Goal: Find specific page/section

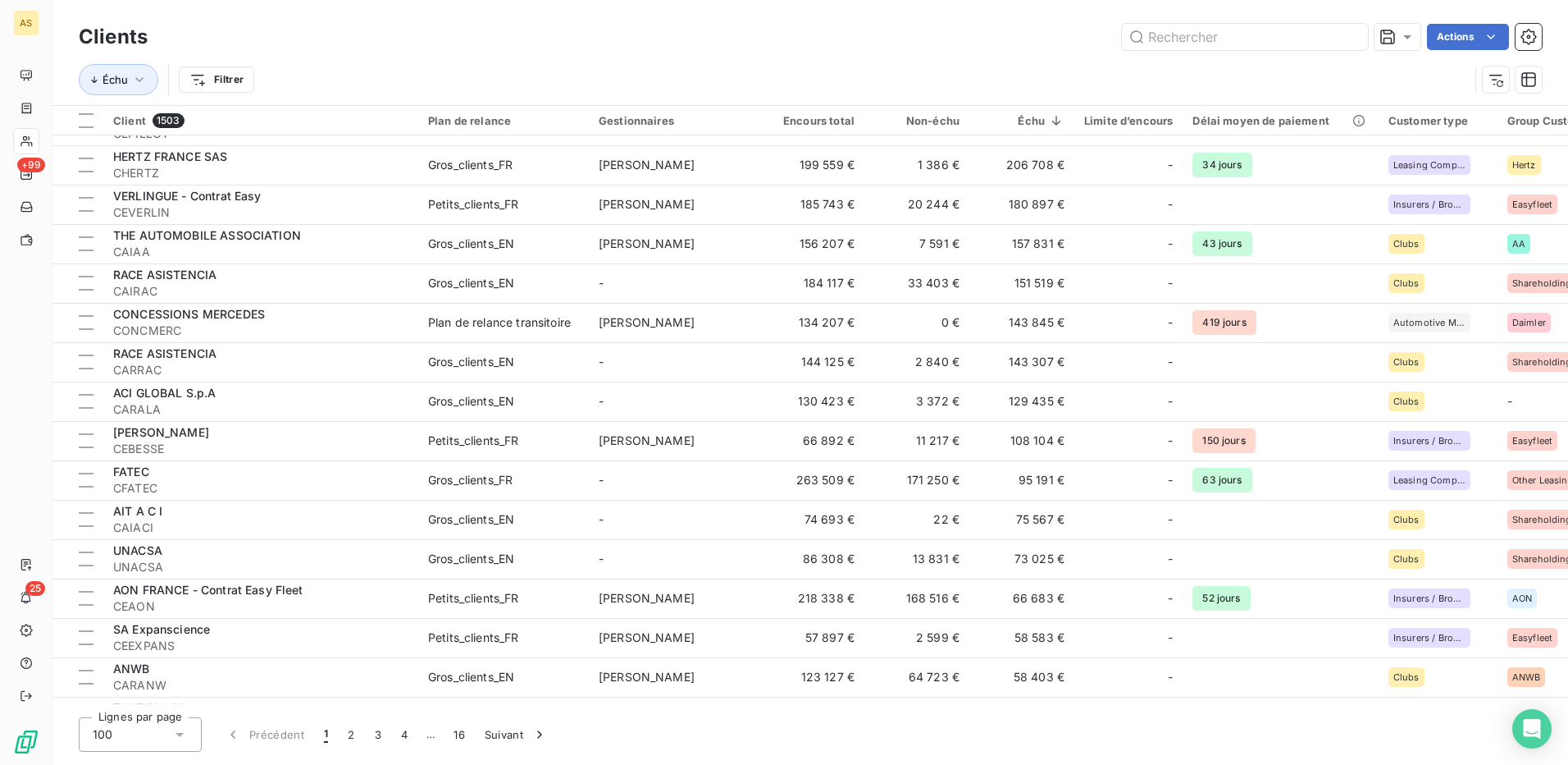
scroll to position [2297, 0]
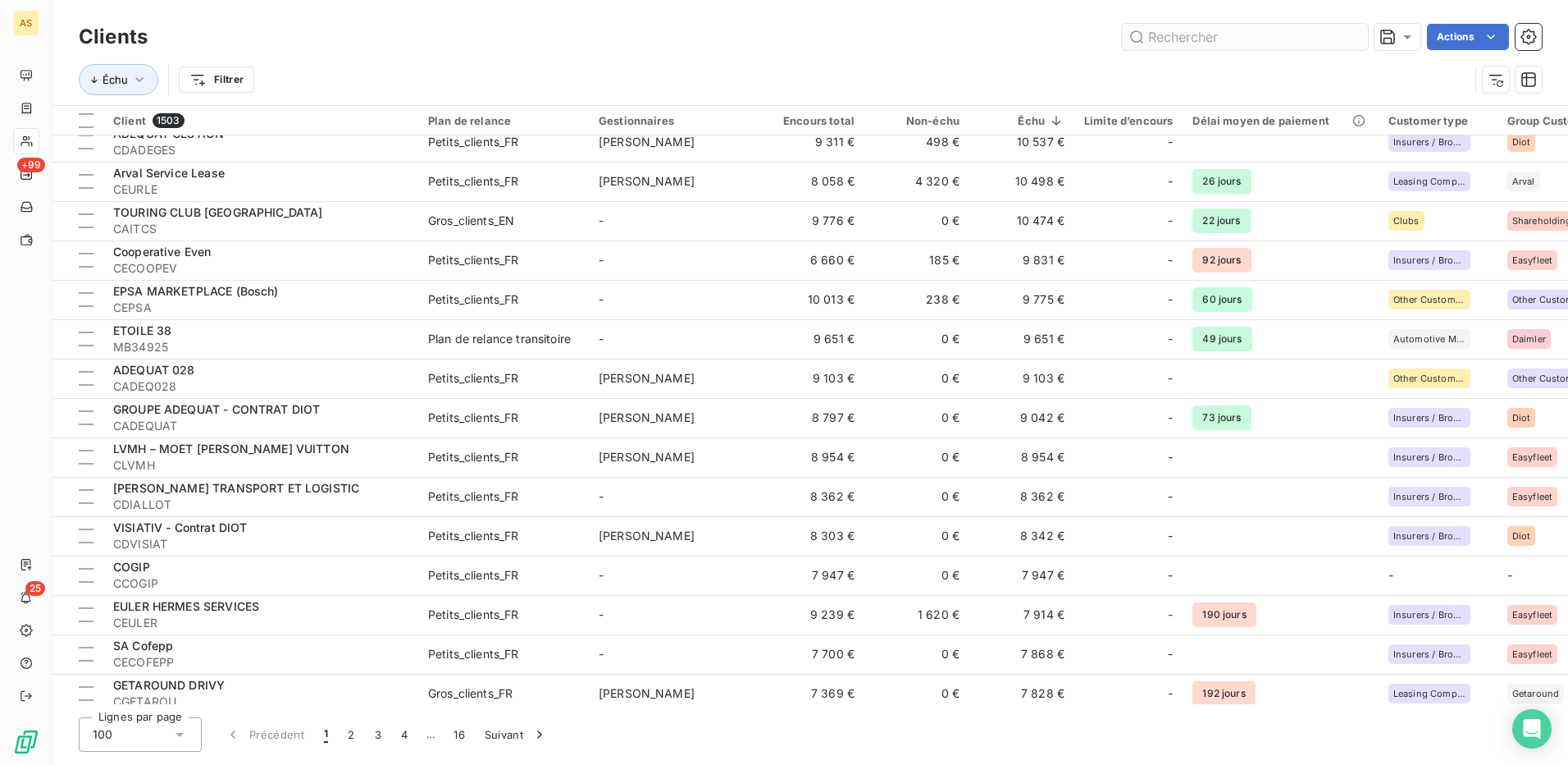
click at [1235, 45] on input "text" at bounding box center [1244, 37] width 246 height 26
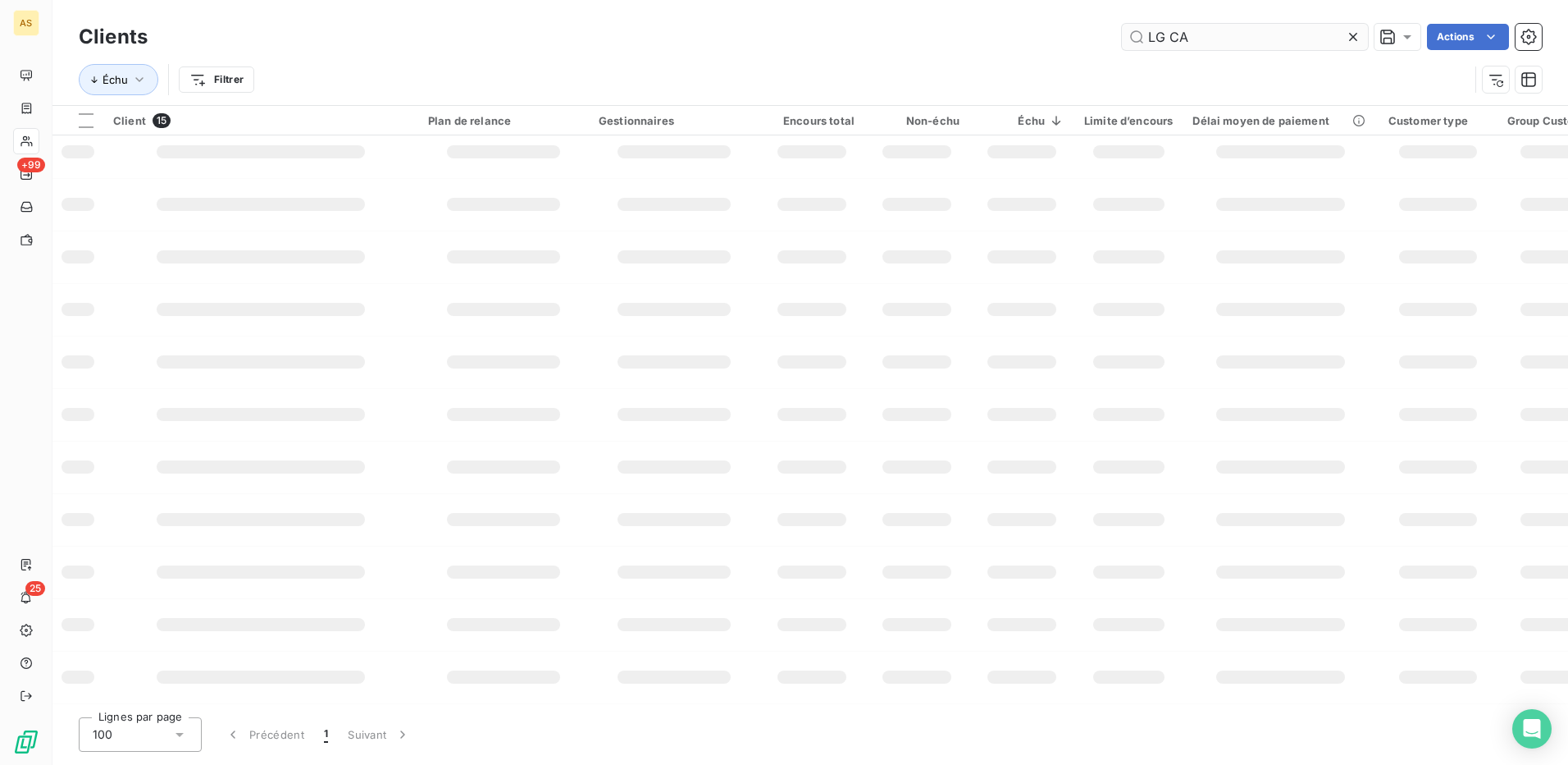
scroll to position [0, 0]
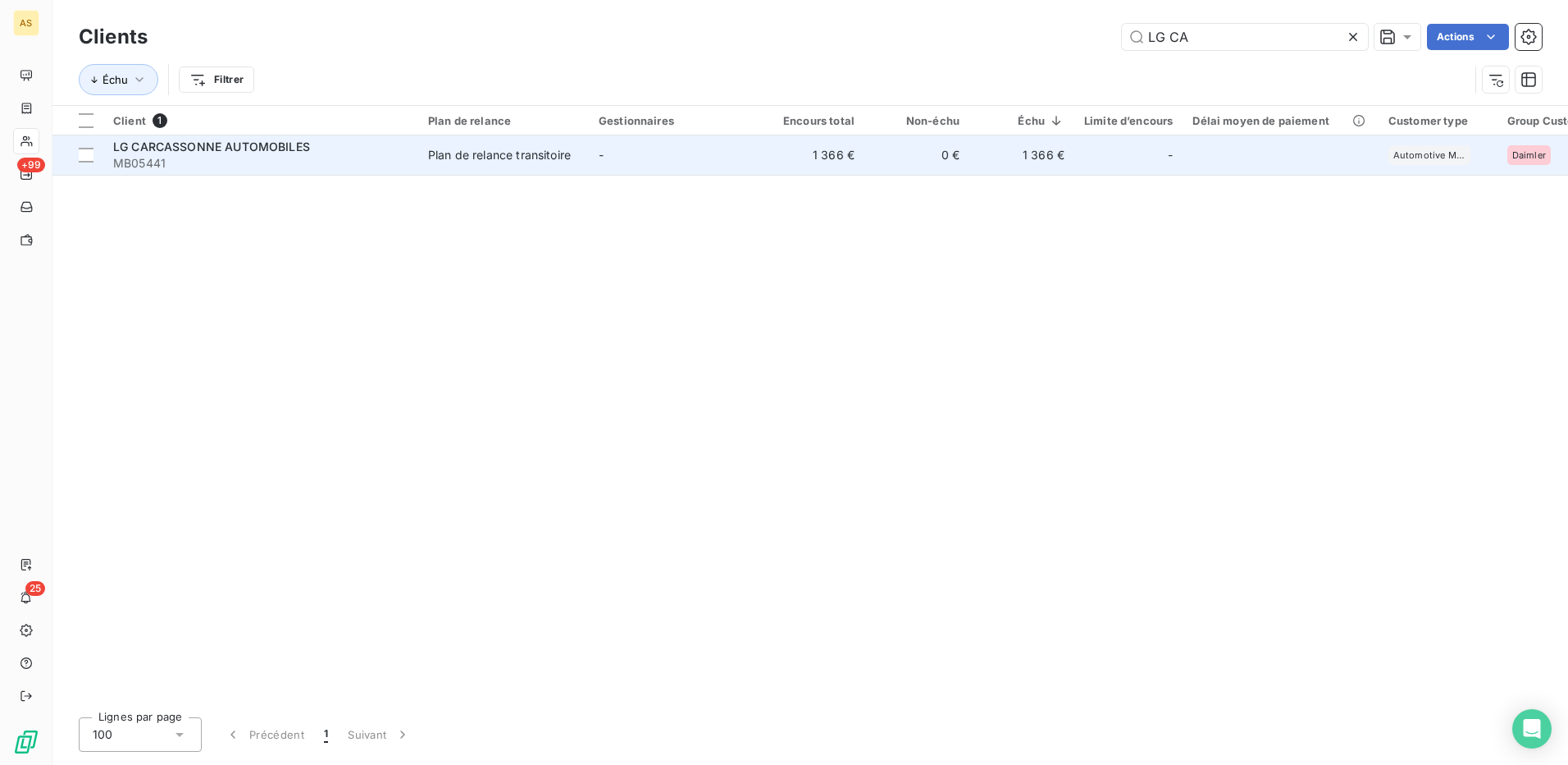
type input "LG CA"
click at [492, 160] on div "Plan de relance transitoire" at bounding box center [499, 155] width 142 height 17
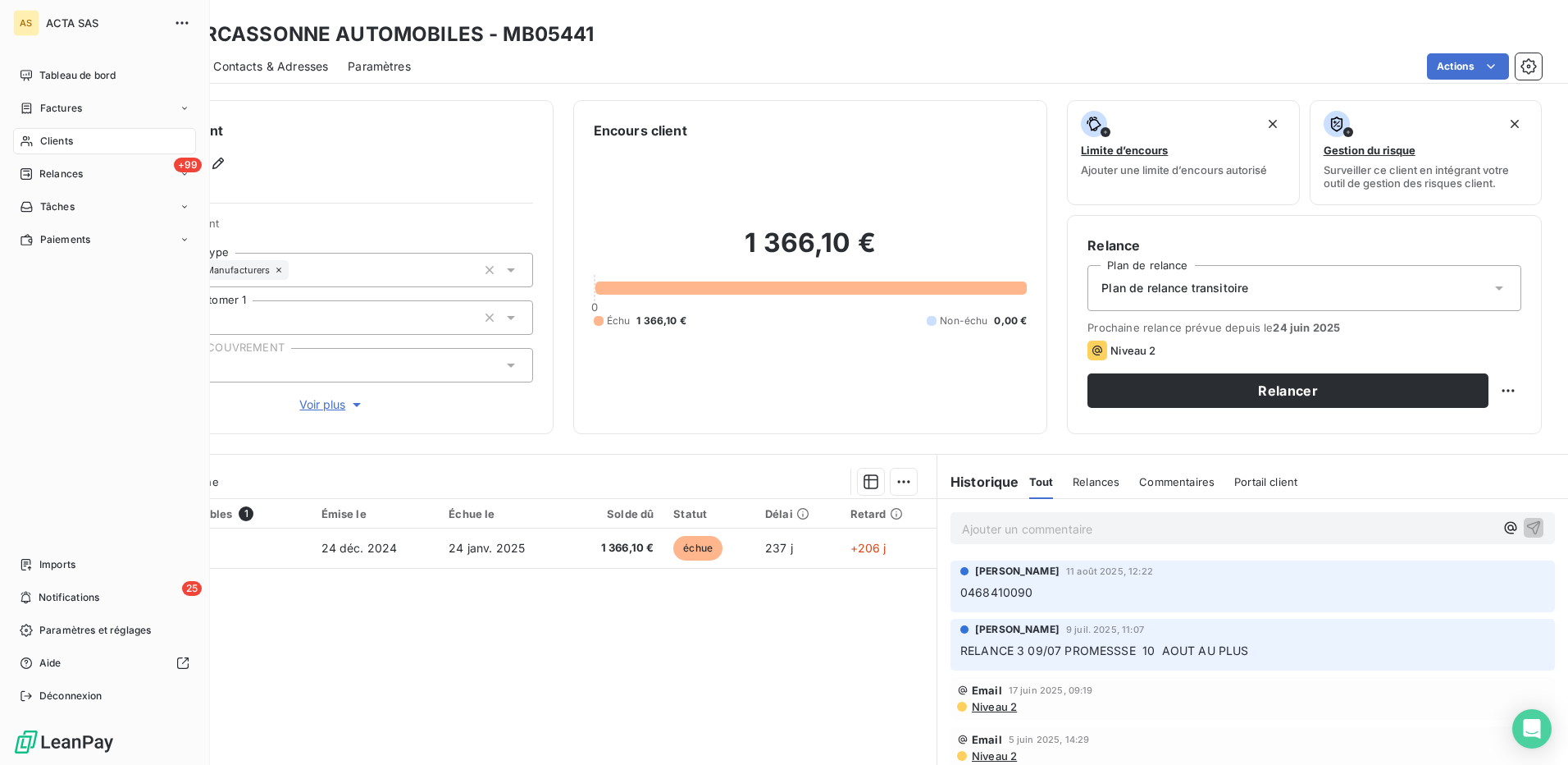
click at [64, 141] on span "Clients" at bounding box center [57, 142] width 33 height 15
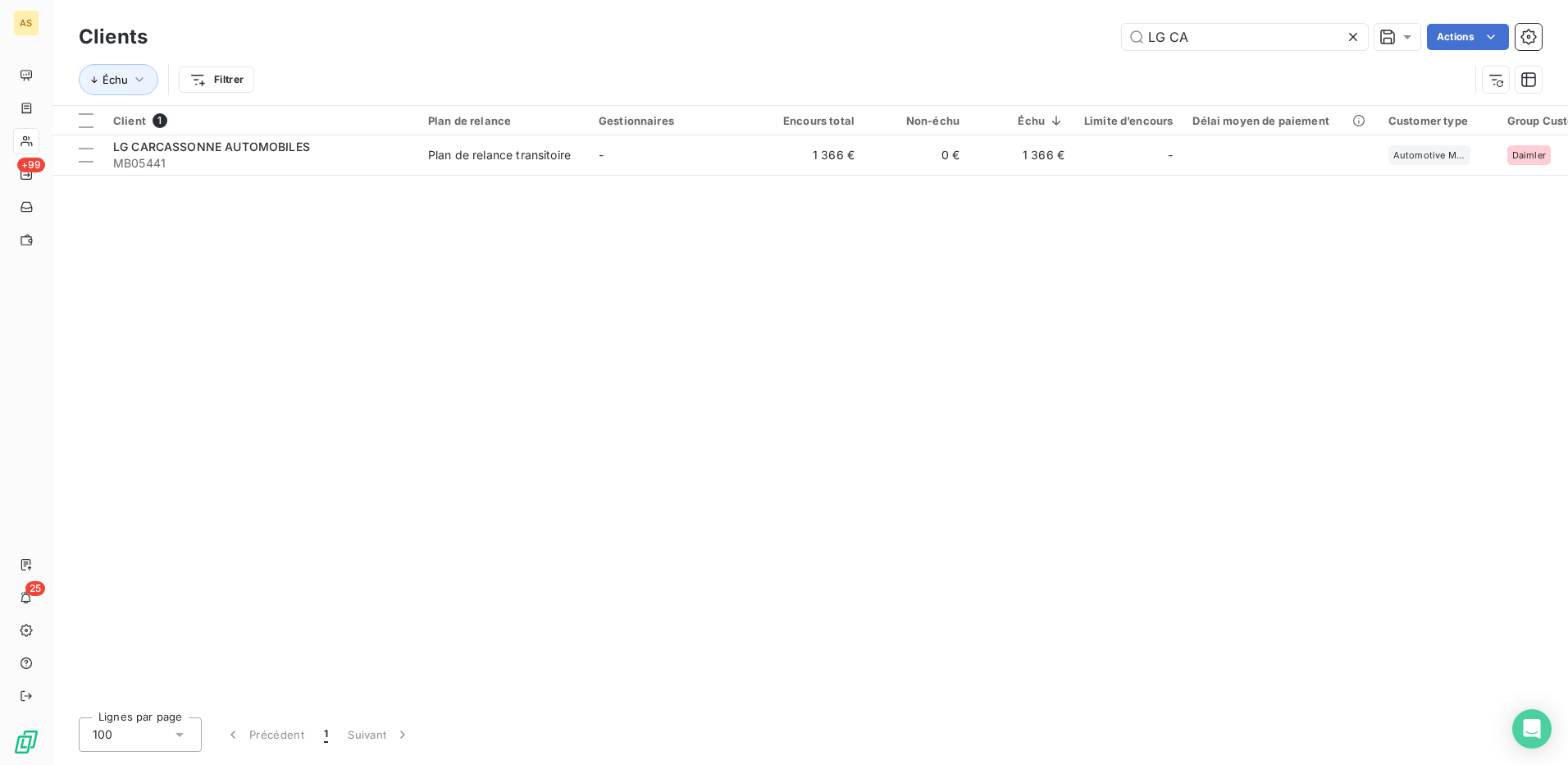
drag, startPoint x: 1182, startPoint y: 44, endPoint x: 1099, endPoint y: 45, distance: 83.0
click at [1101, 46] on div "LG CA Actions" at bounding box center [854, 37] width 1374 height 26
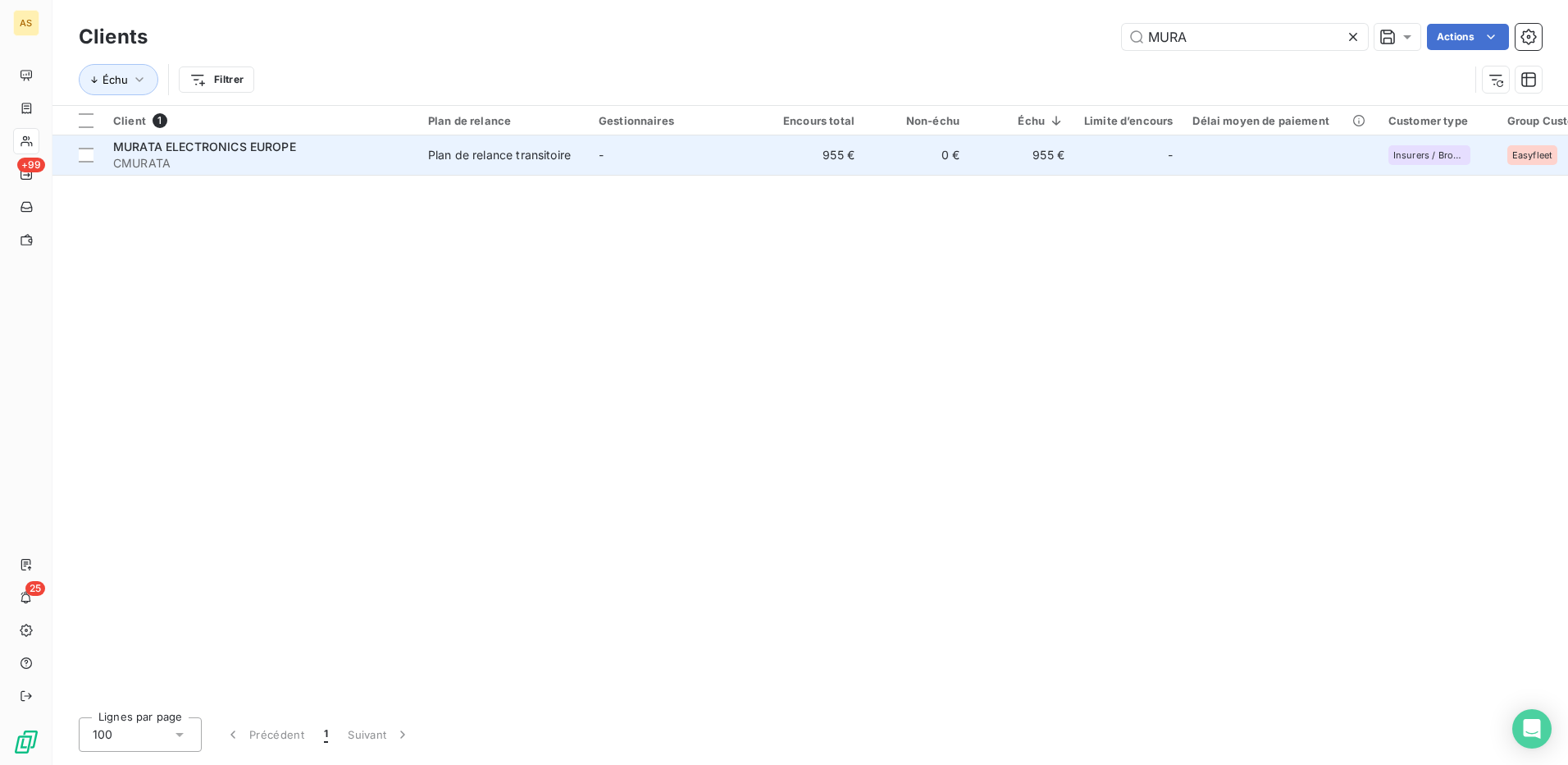
type input "MURA"
click at [547, 156] on div "Plan de relance transitoire" at bounding box center [499, 155] width 142 height 17
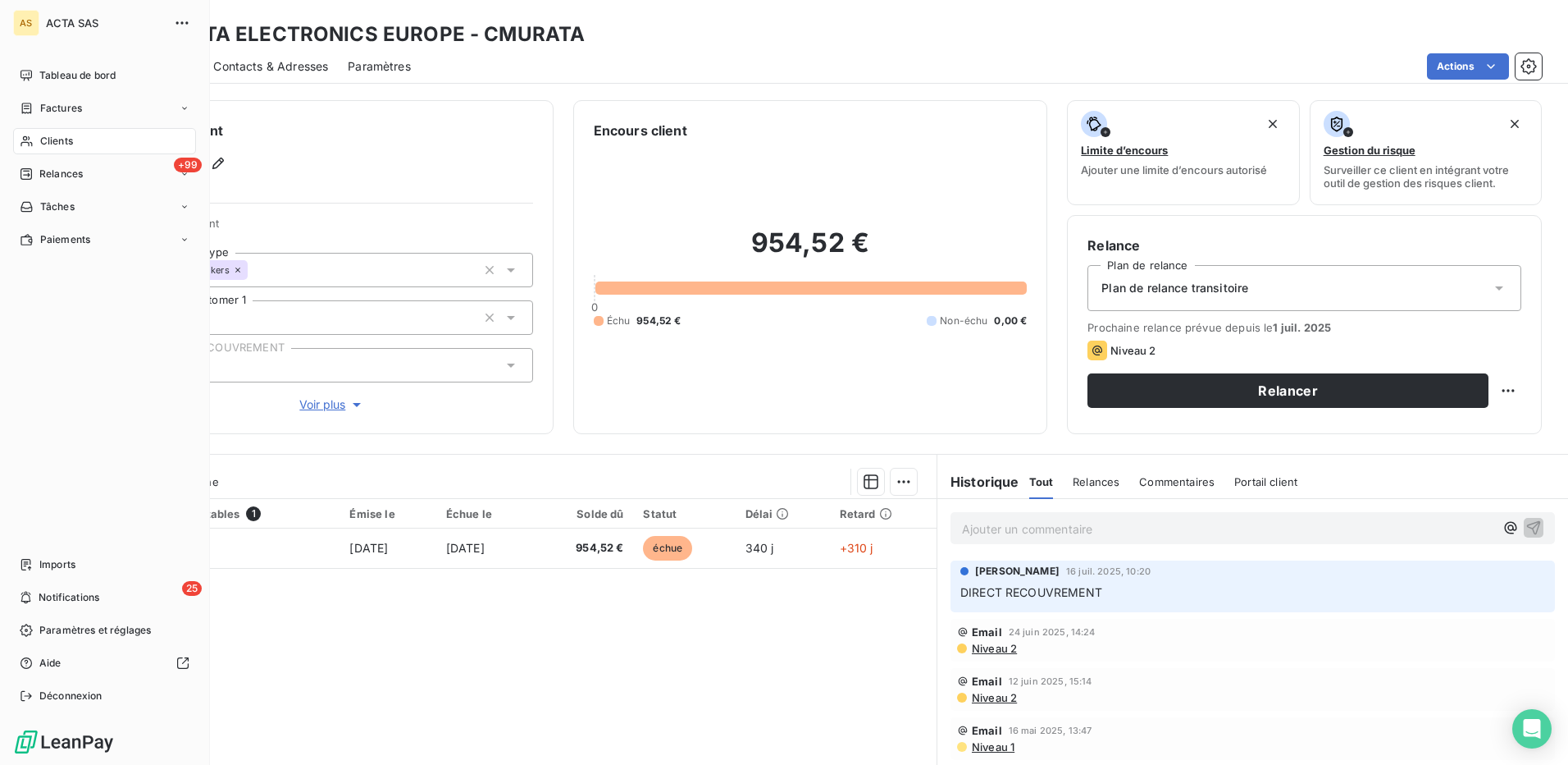
click at [72, 143] on span "Clients" at bounding box center [57, 142] width 33 height 15
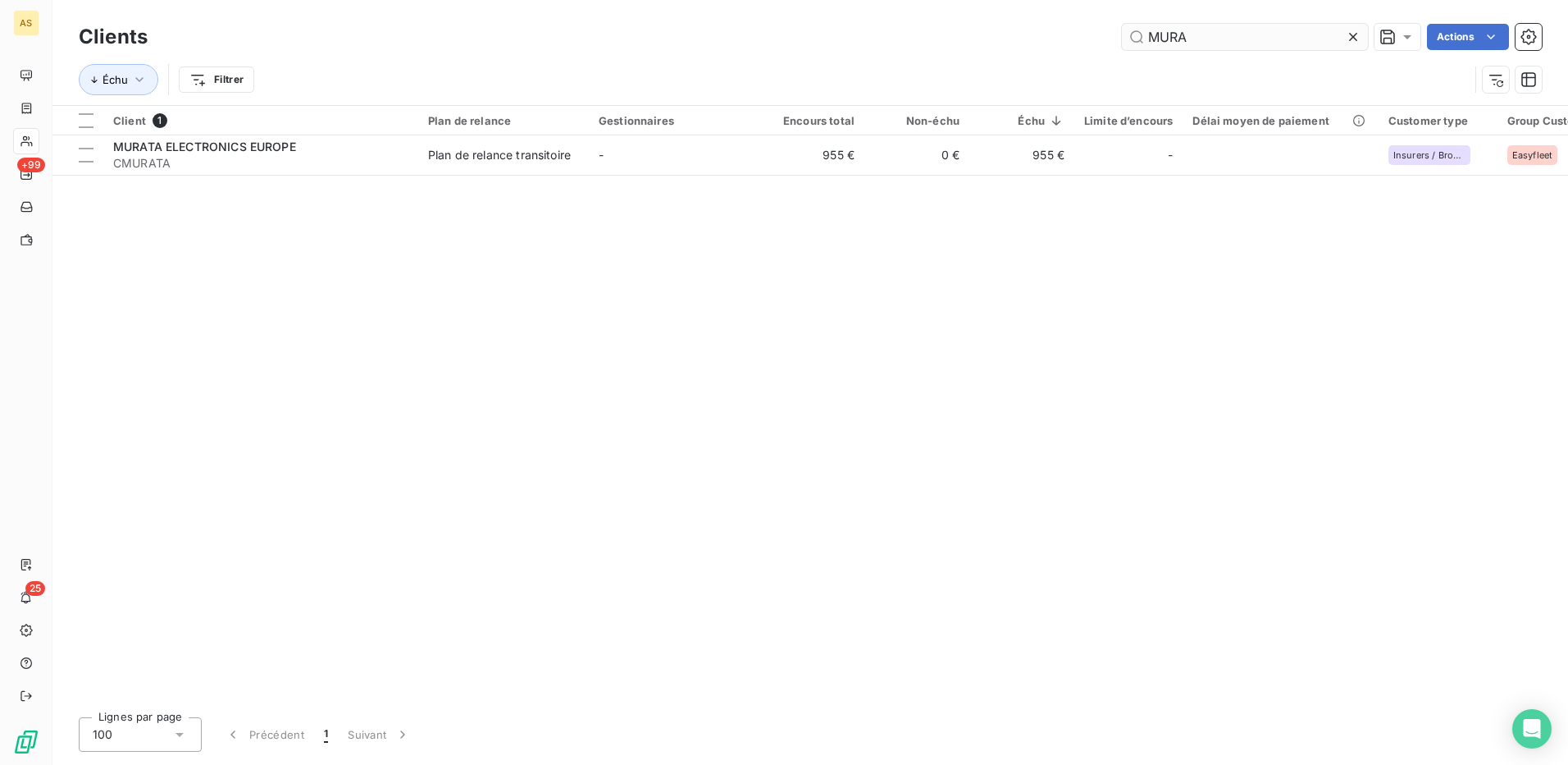
drag, startPoint x: 1216, startPoint y: 40, endPoint x: 1150, endPoint y: 39, distance: 66.0
click at [1150, 40] on input "MURA" at bounding box center [1244, 37] width 246 height 26
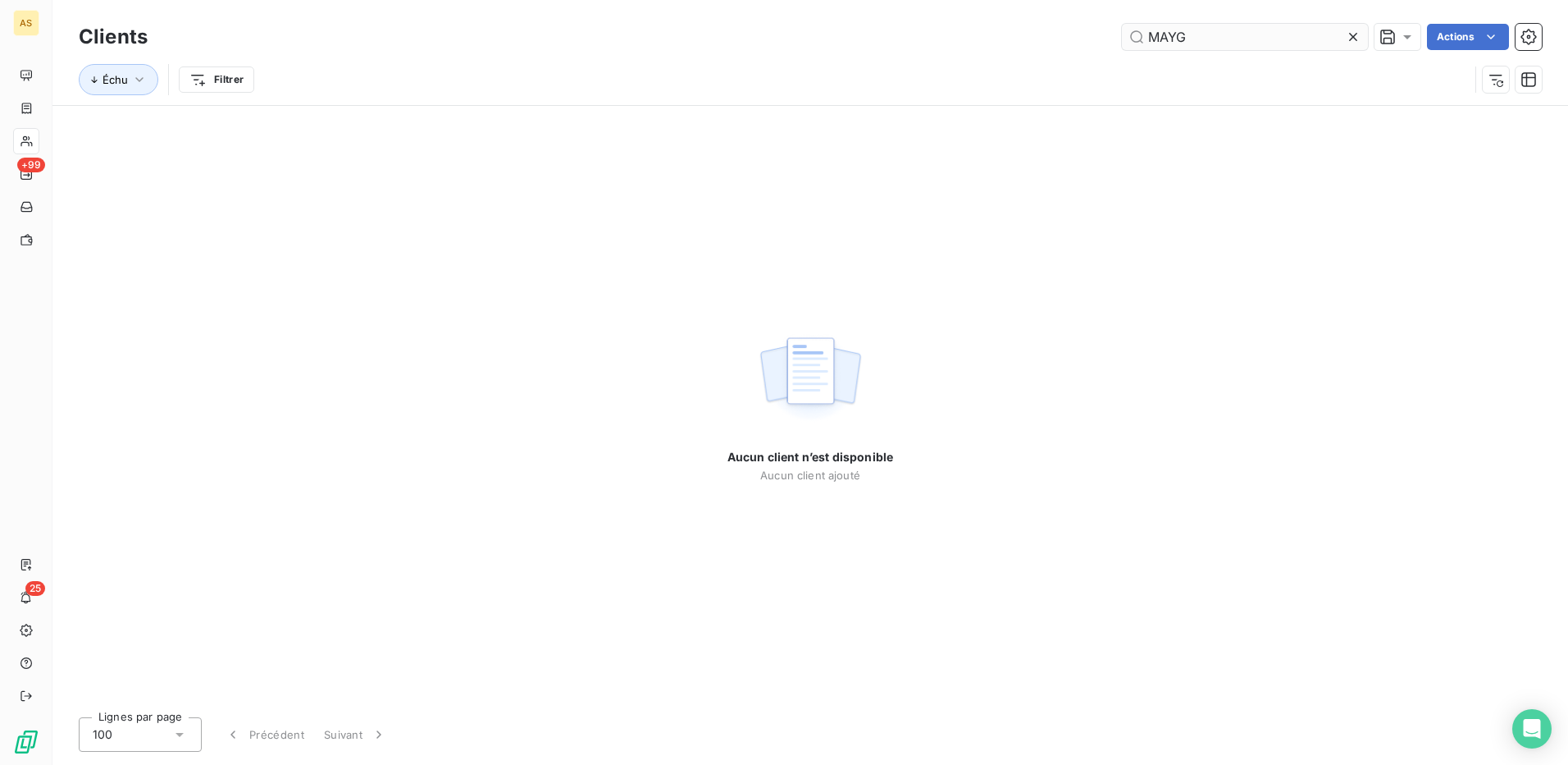
drag, startPoint x: 1168, startPoint y: 32, endPoint x: 1191, endPoint y: 38, distance: 23.8
click at [1191, 38] on input "MAYG" at bounding box center [1244, 37] width 246 height 26
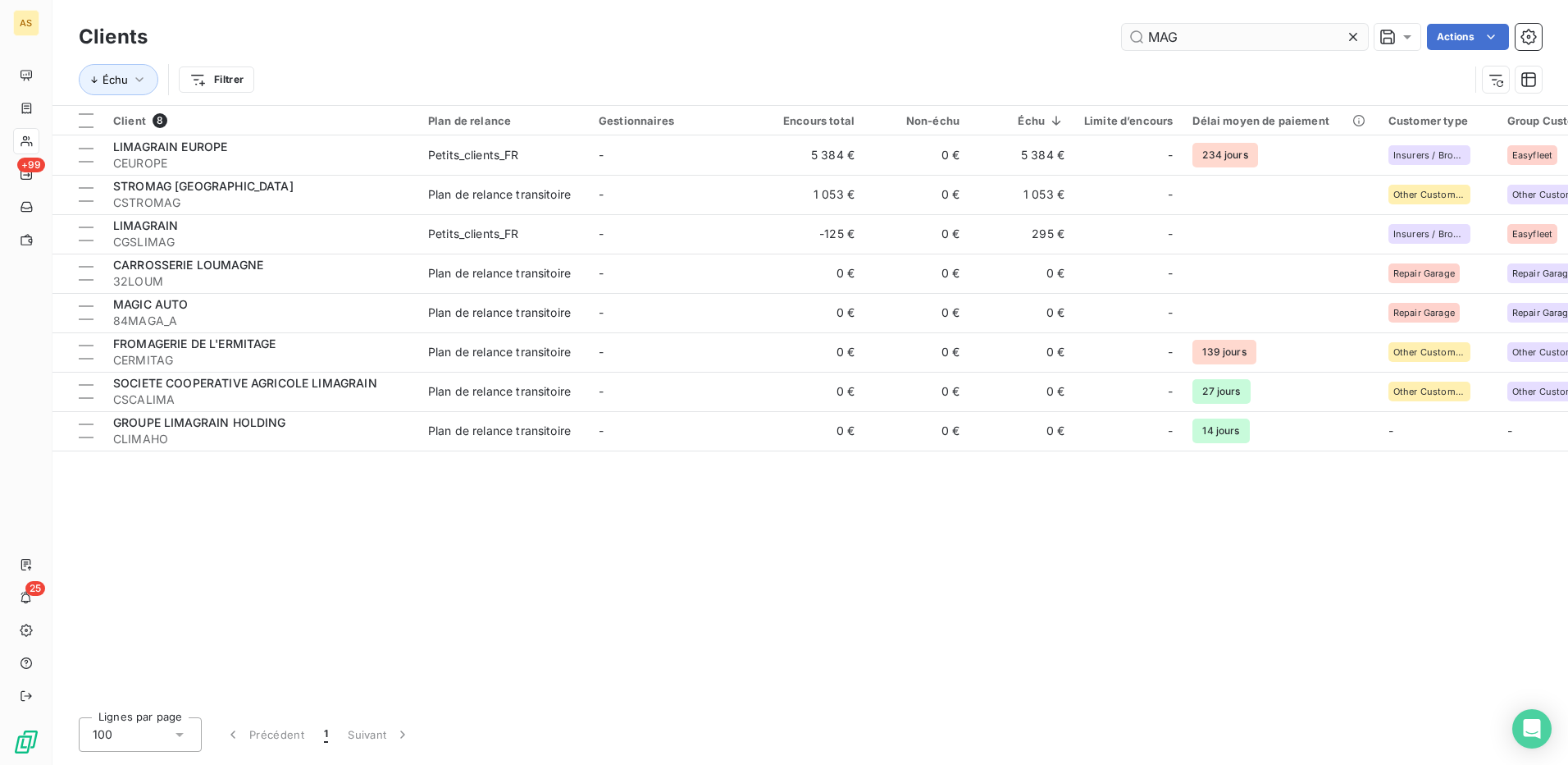
type input "MAGY"
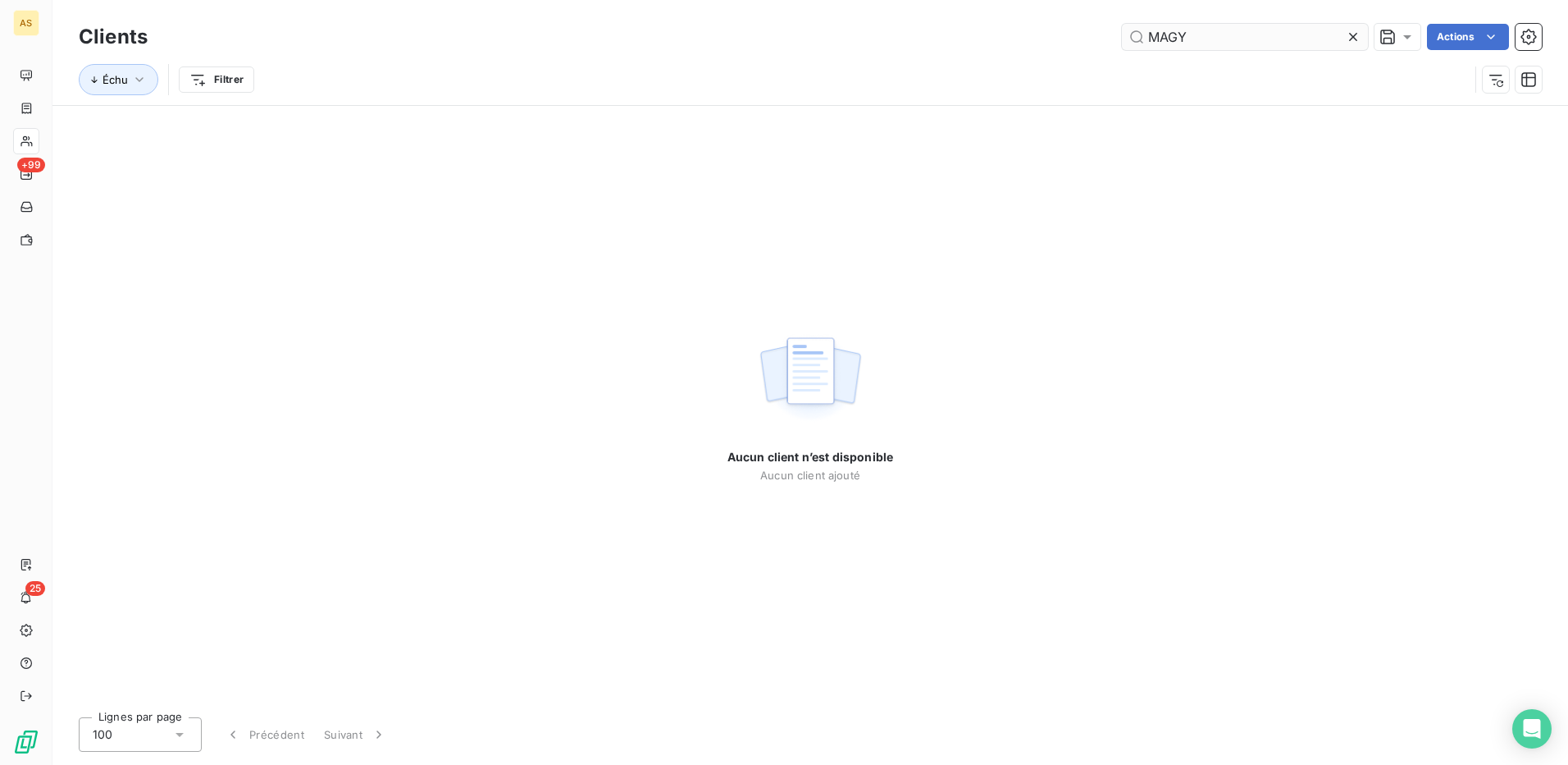
drag, startPoint x: 1188, startPoint y: 32, endPoint x: 1147, endPoint y: 31, distance: 41.0
click at [1147, 31] on input "MAGY" at bounding box center [1244, 37] width 246 height 26
